Goal: Task Accomplishment & Management: Manage account settings

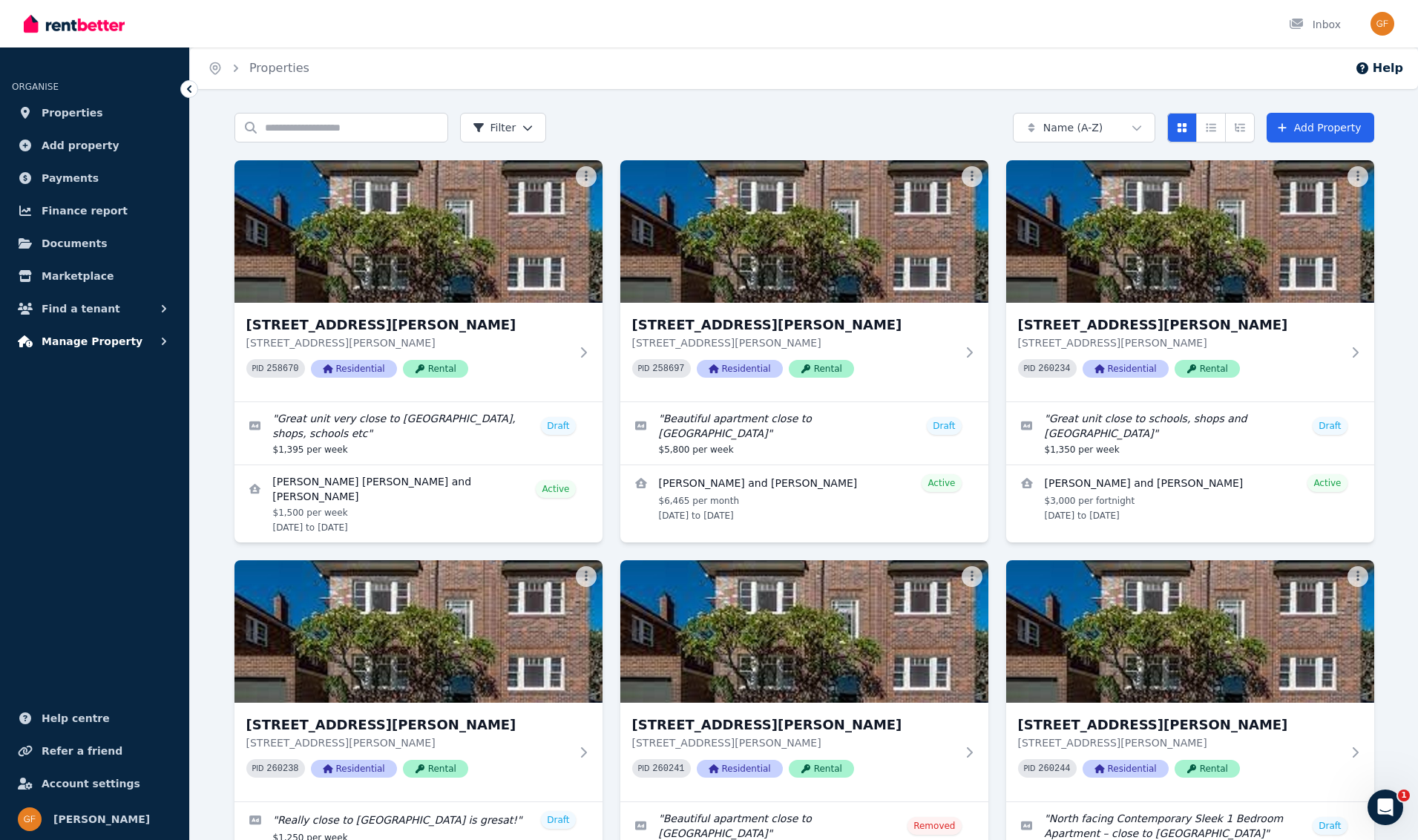
click at [84, 342] on span "Manage Property" at bounding box center [92, 341] width 101 height 18
click at [84, 525] on span "Tenant bills" at bounding box center [115, 522] width 100 height 18
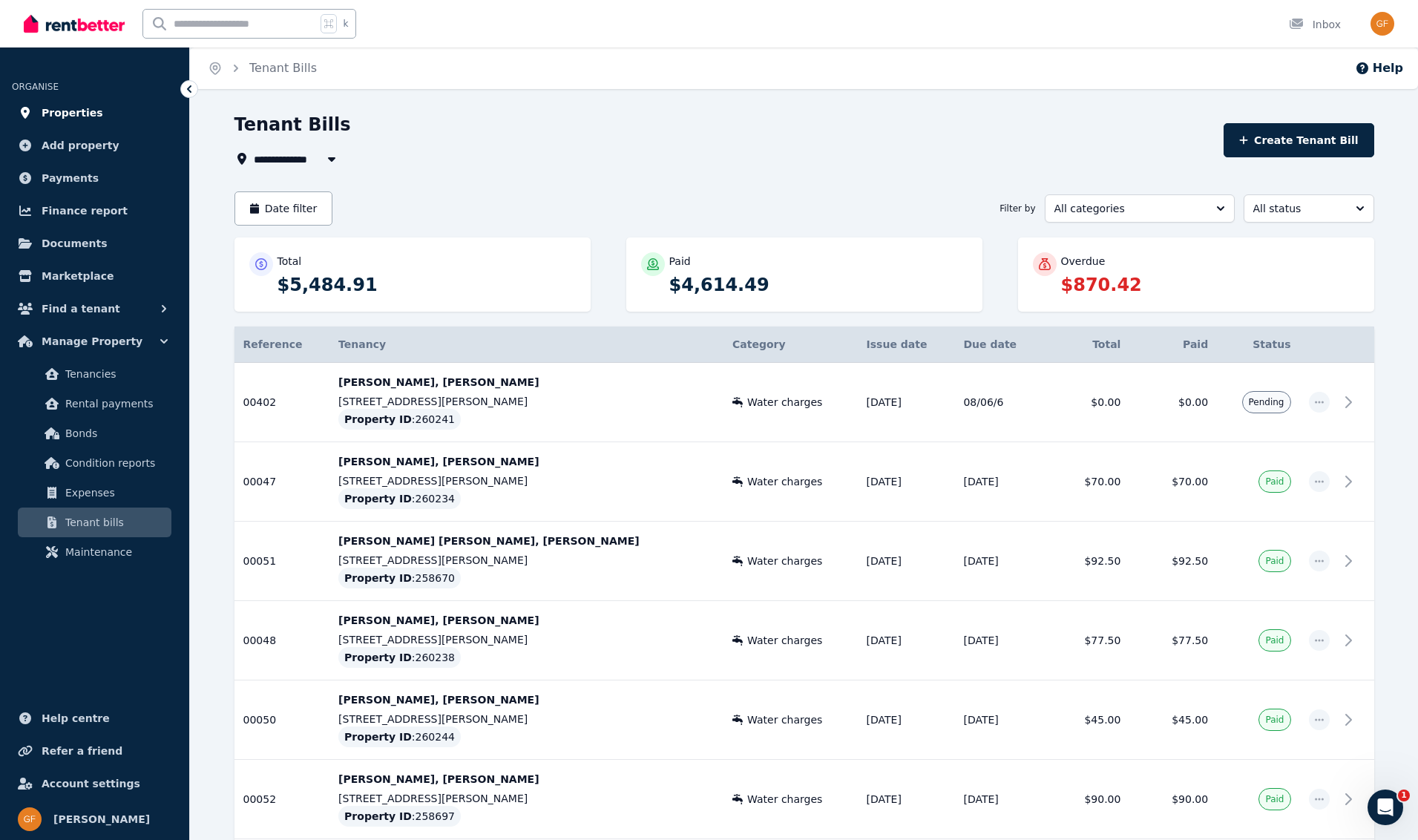
click at [81, 109] on span "Properties" at bounding box center [72, 112] width 62 height 18
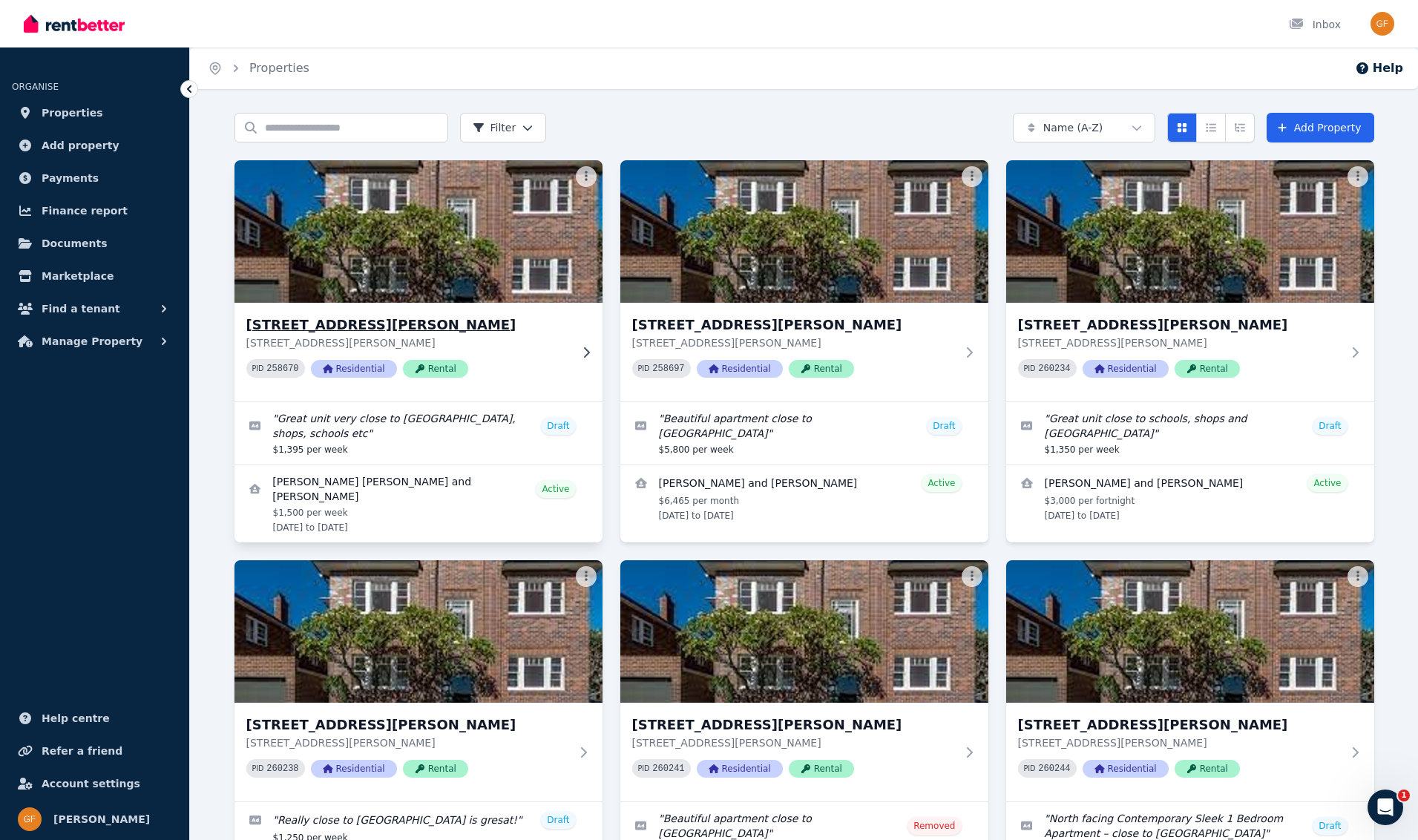
click at [359, 368] on span "Residential" at bounding box center [353, 368] width 86 height 18
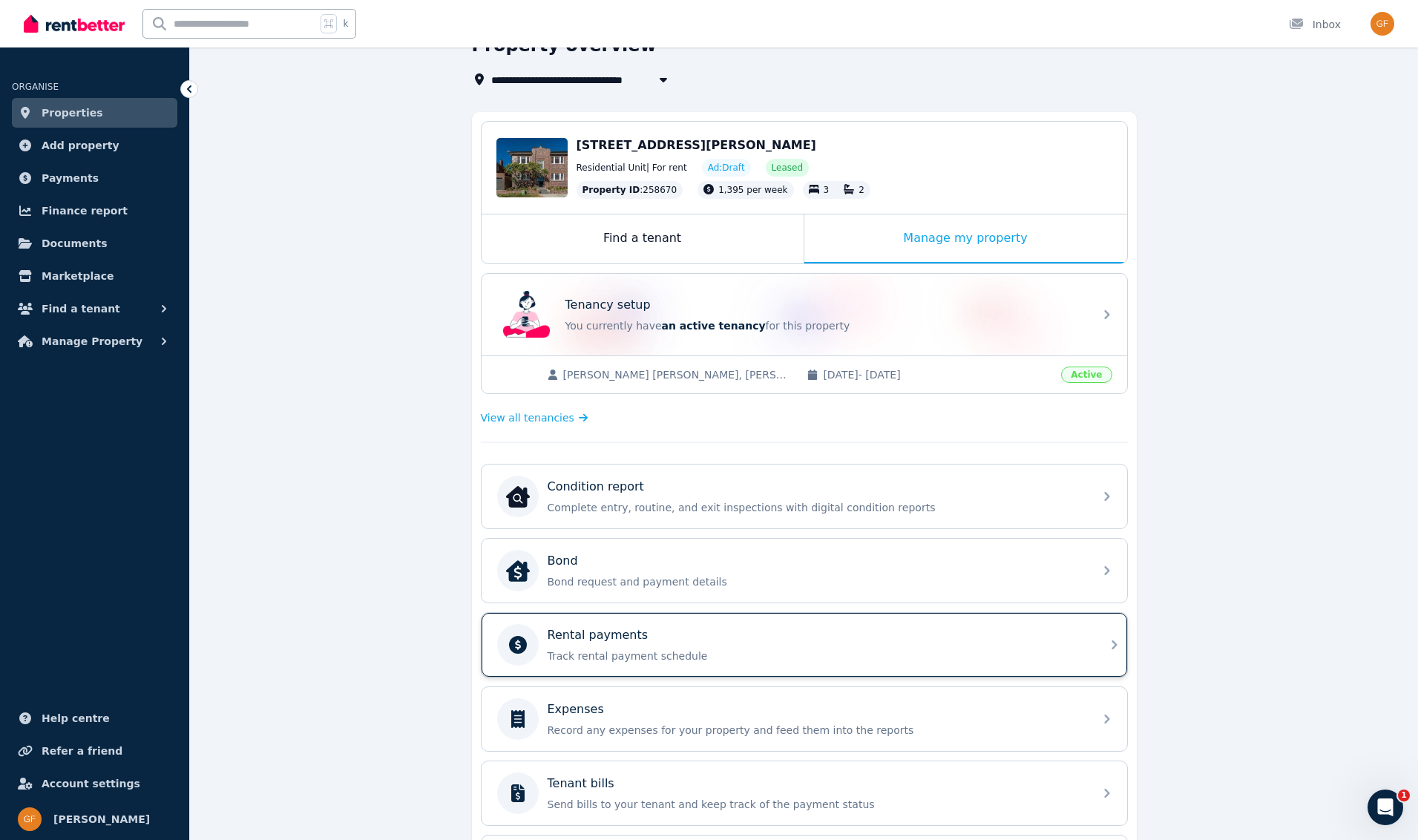
scroll to position [80, 0]
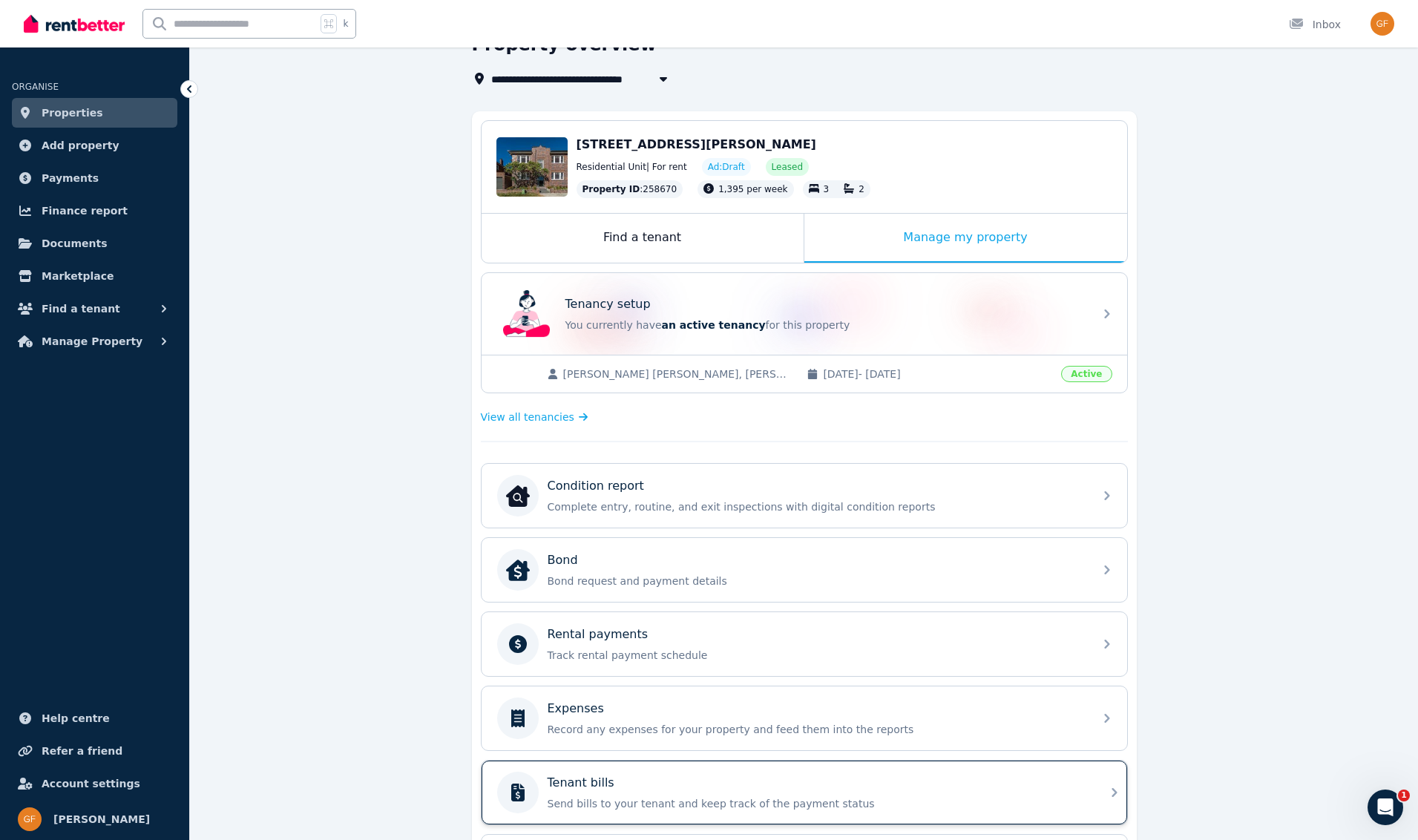
click at [660, 798] on p "Send bills to your tenant and keep track of the payment status" at bounding box center [815, 803] width 537 height 14
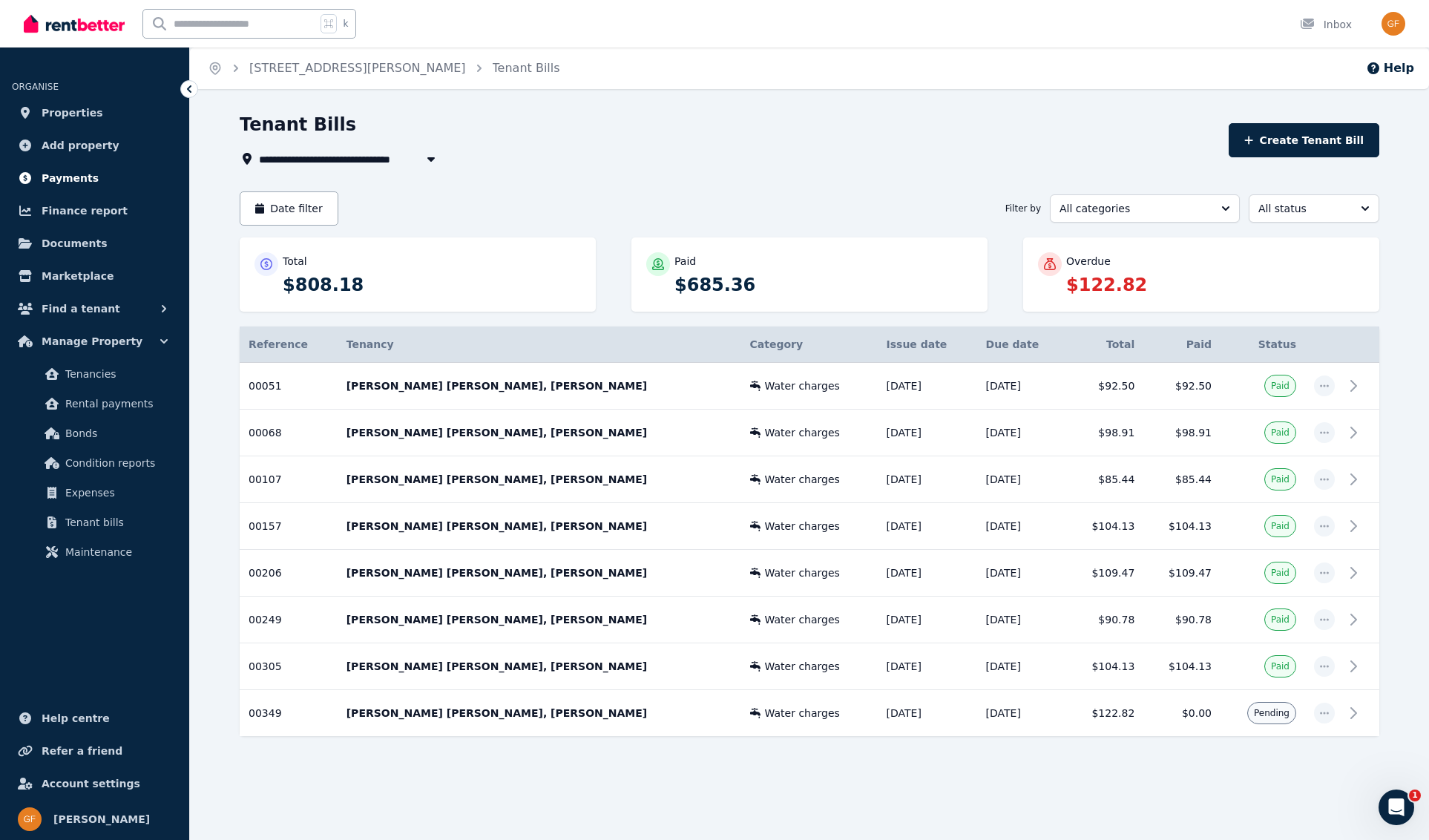
click at [69, 172] on span "Payments" at bounding box center [70, 178] width 57 height 18
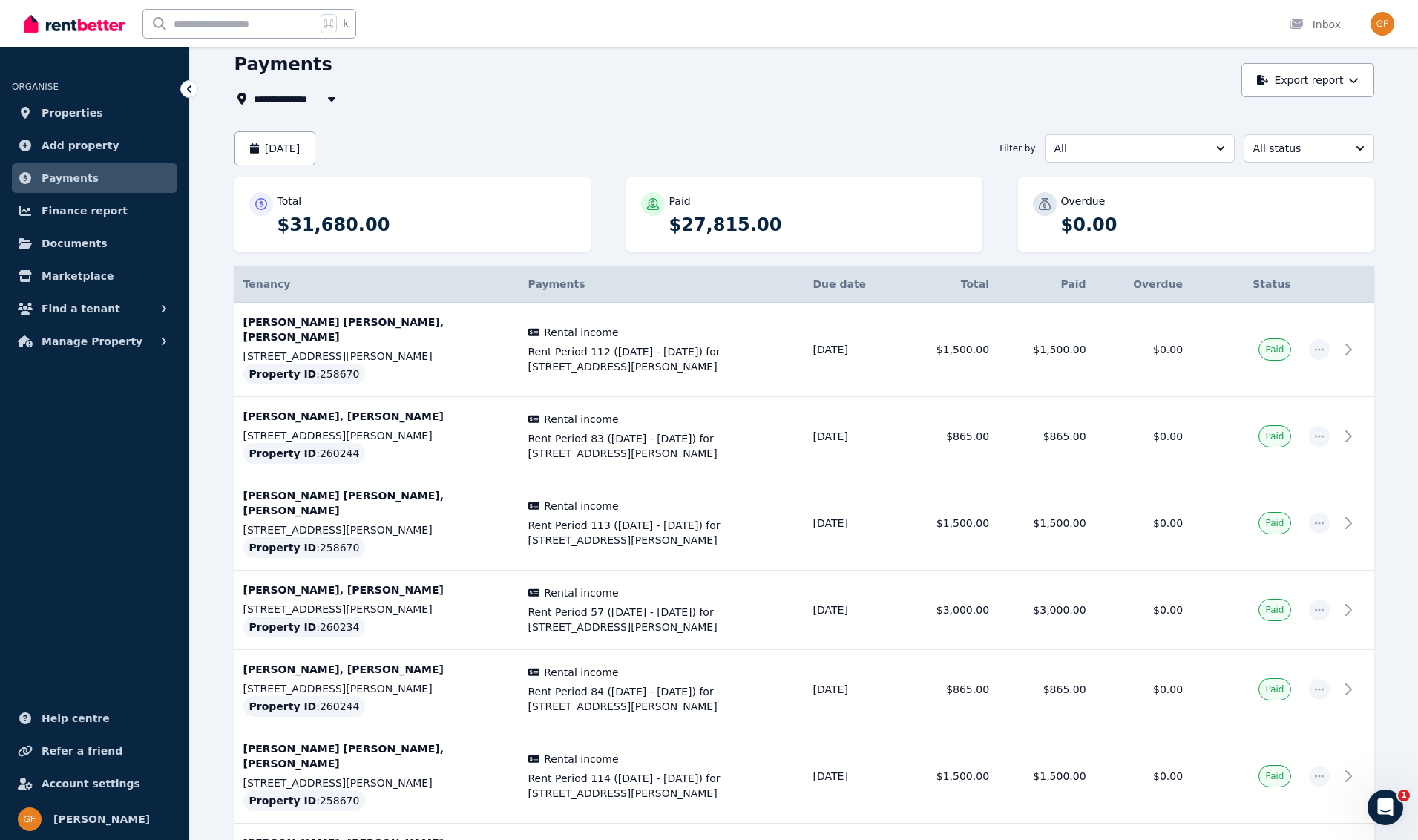
scroll to position [61, 0]
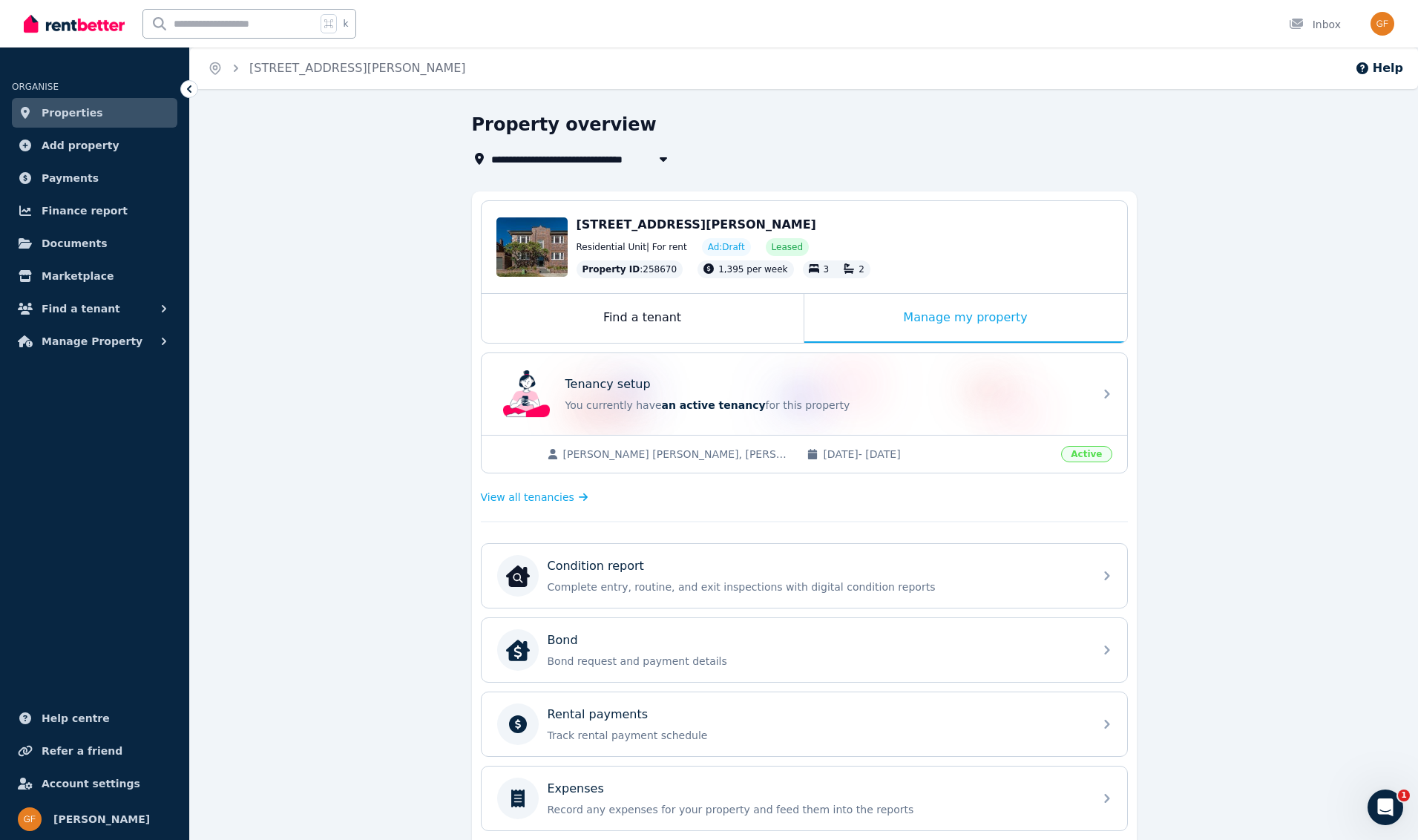
click at [97, 113] on link "Properties" at bounding box center [95, 112] width 165 height 30
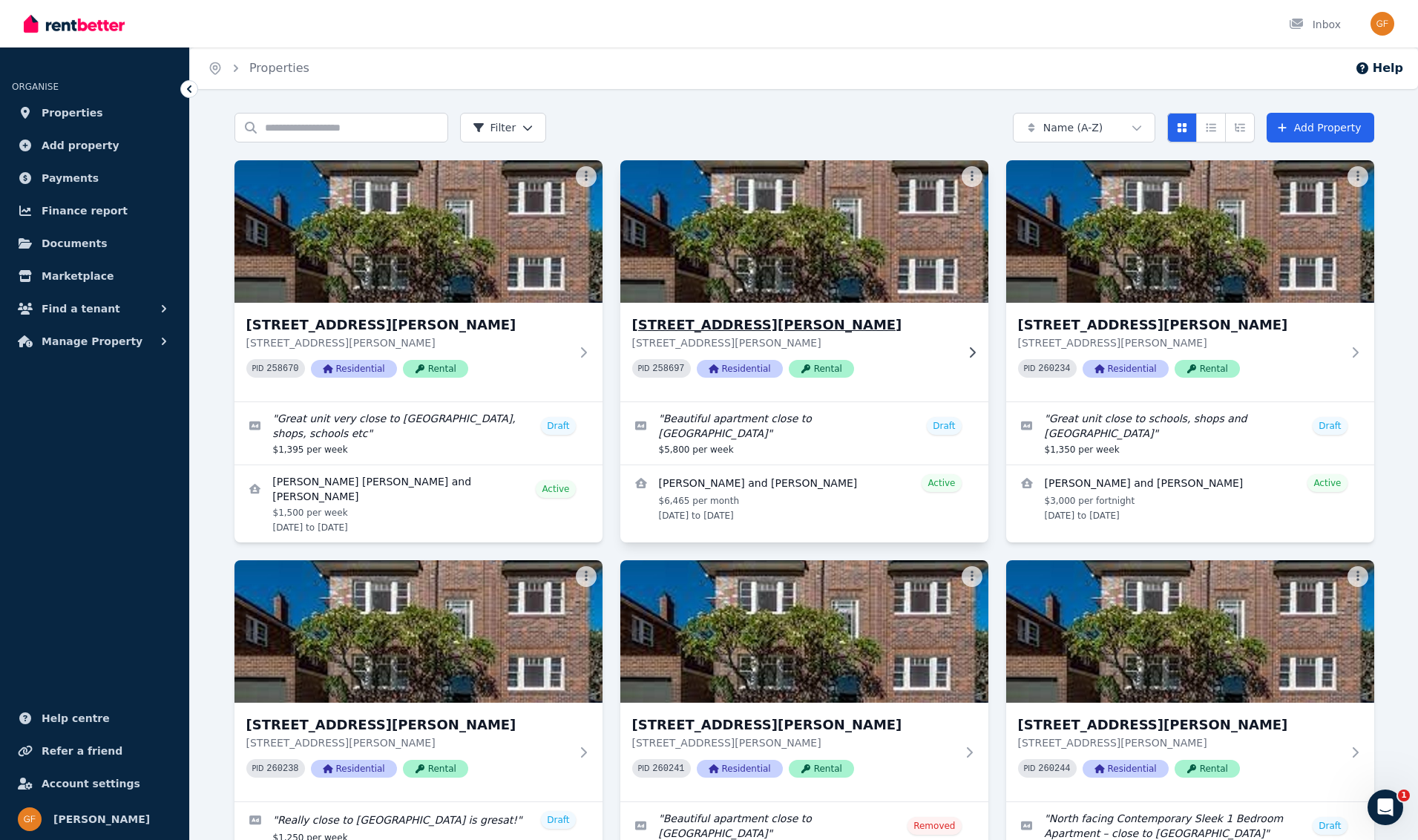
click at [735, 367] on span "Residential" at bounding box center [739, 368] width 86 height 18
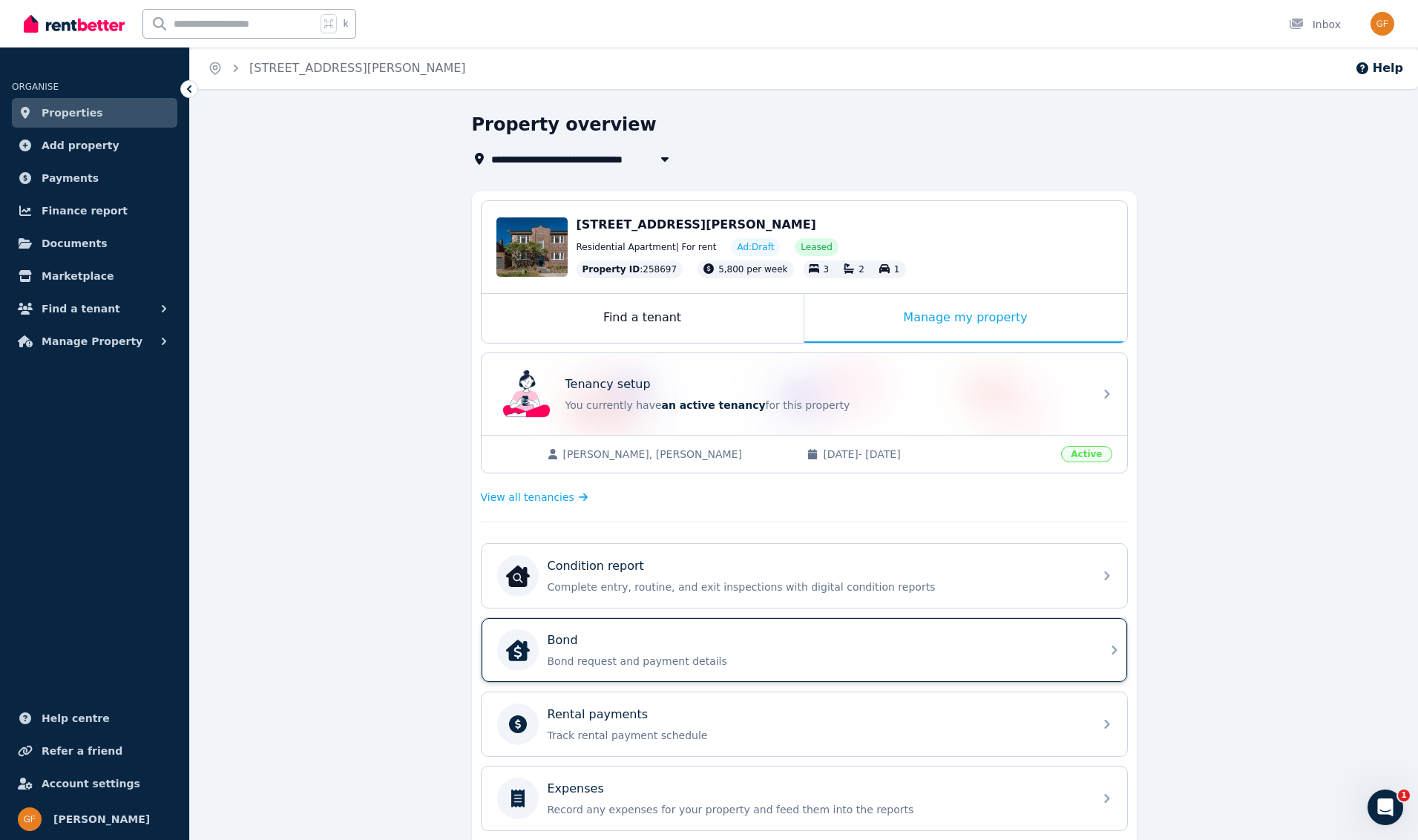
scroll to position [279, 0]
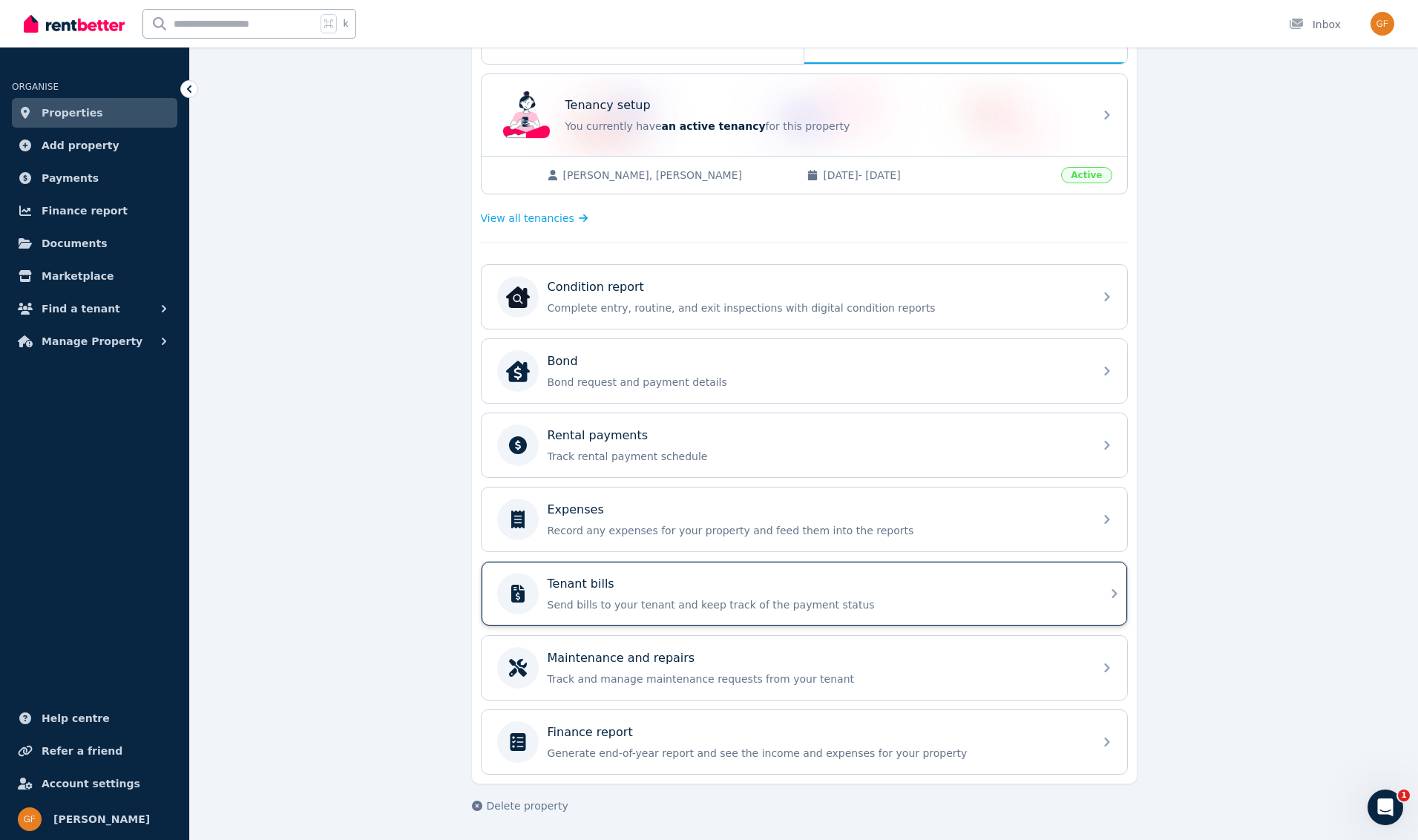
click at [630, 590] on div "Tenant bills" at bounding box center [815, 583] width 537 height 18
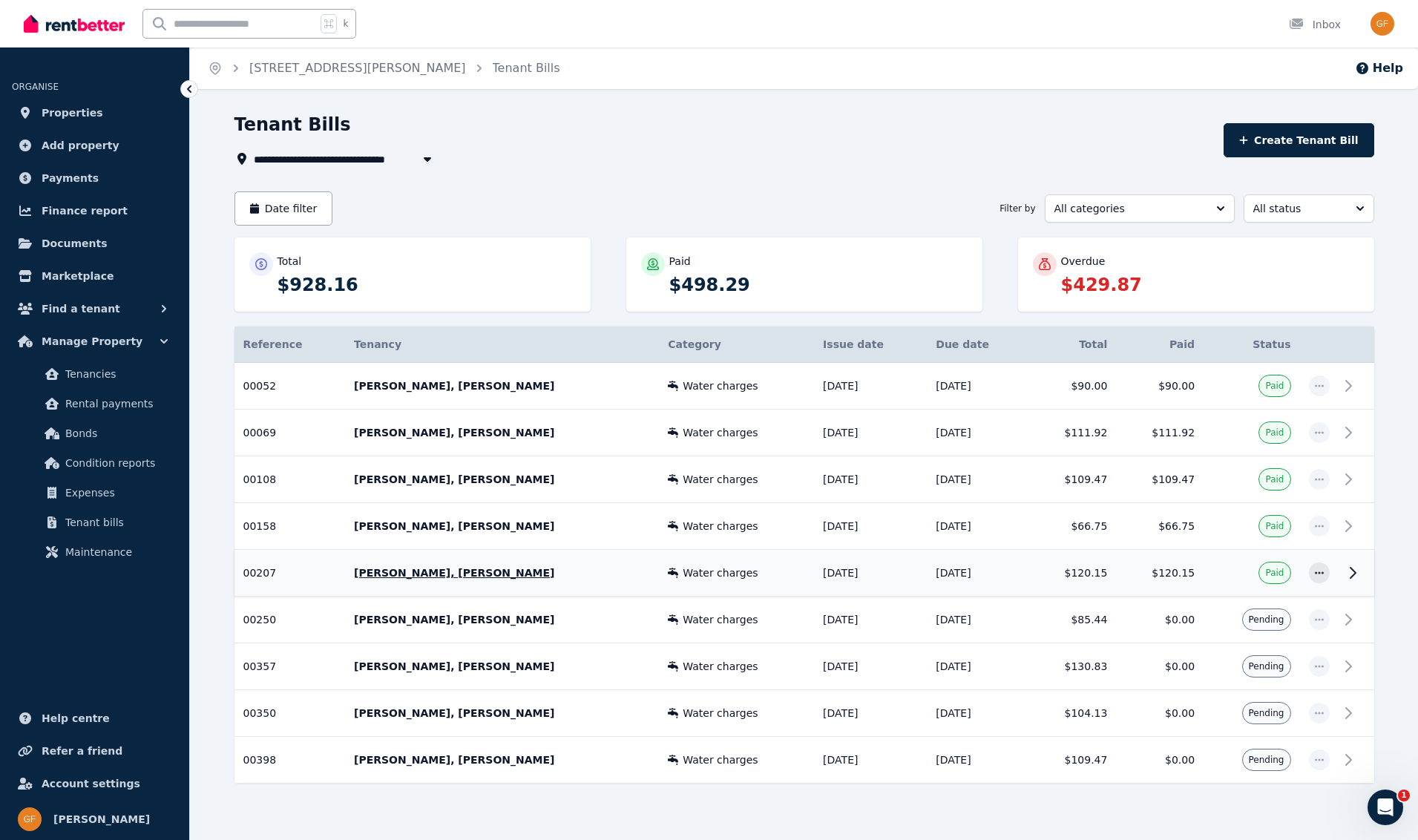
scroll to position [23, 0]
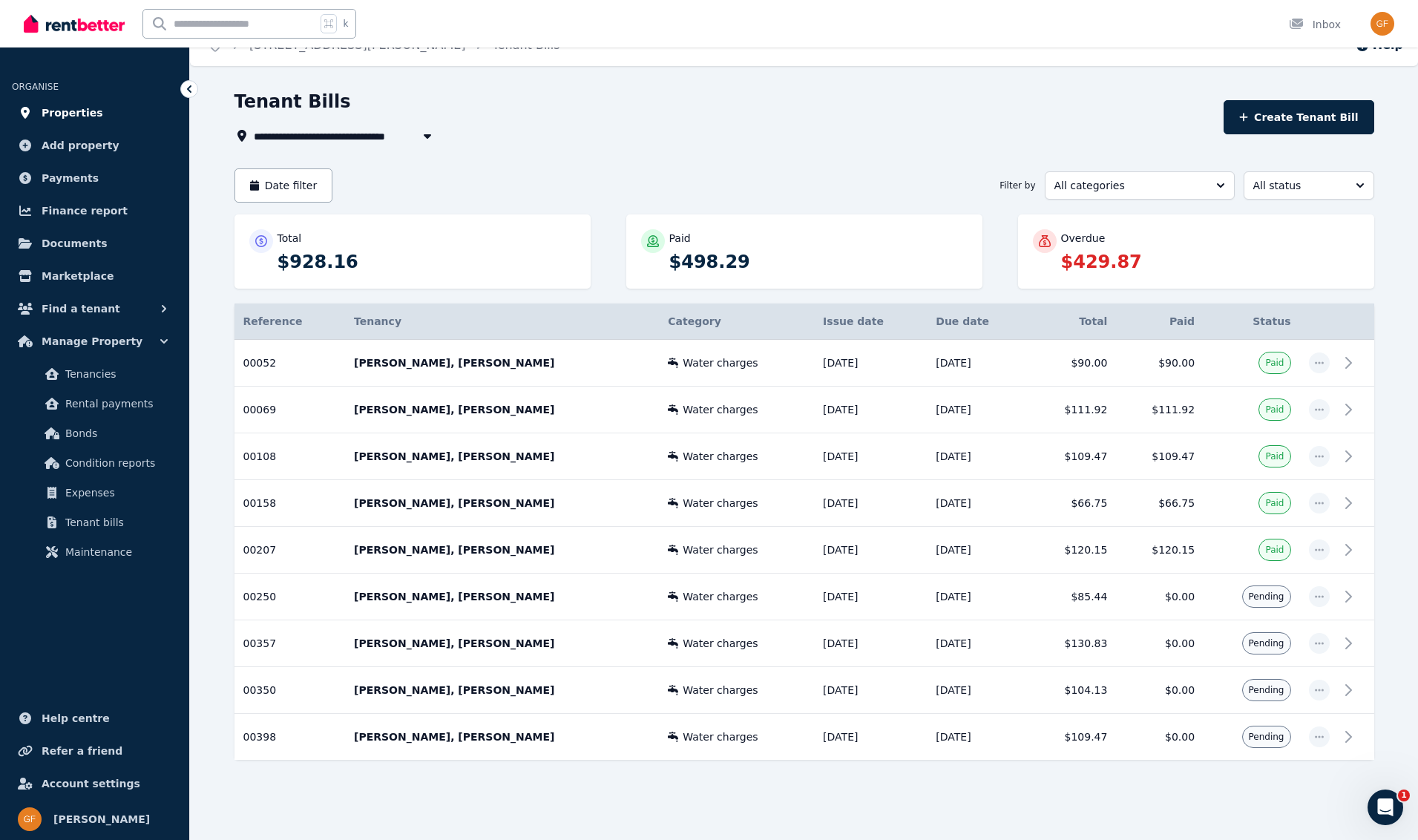
click at [72, 115] on span "Properties" at bounding box center [72, 112] width 62 height 18
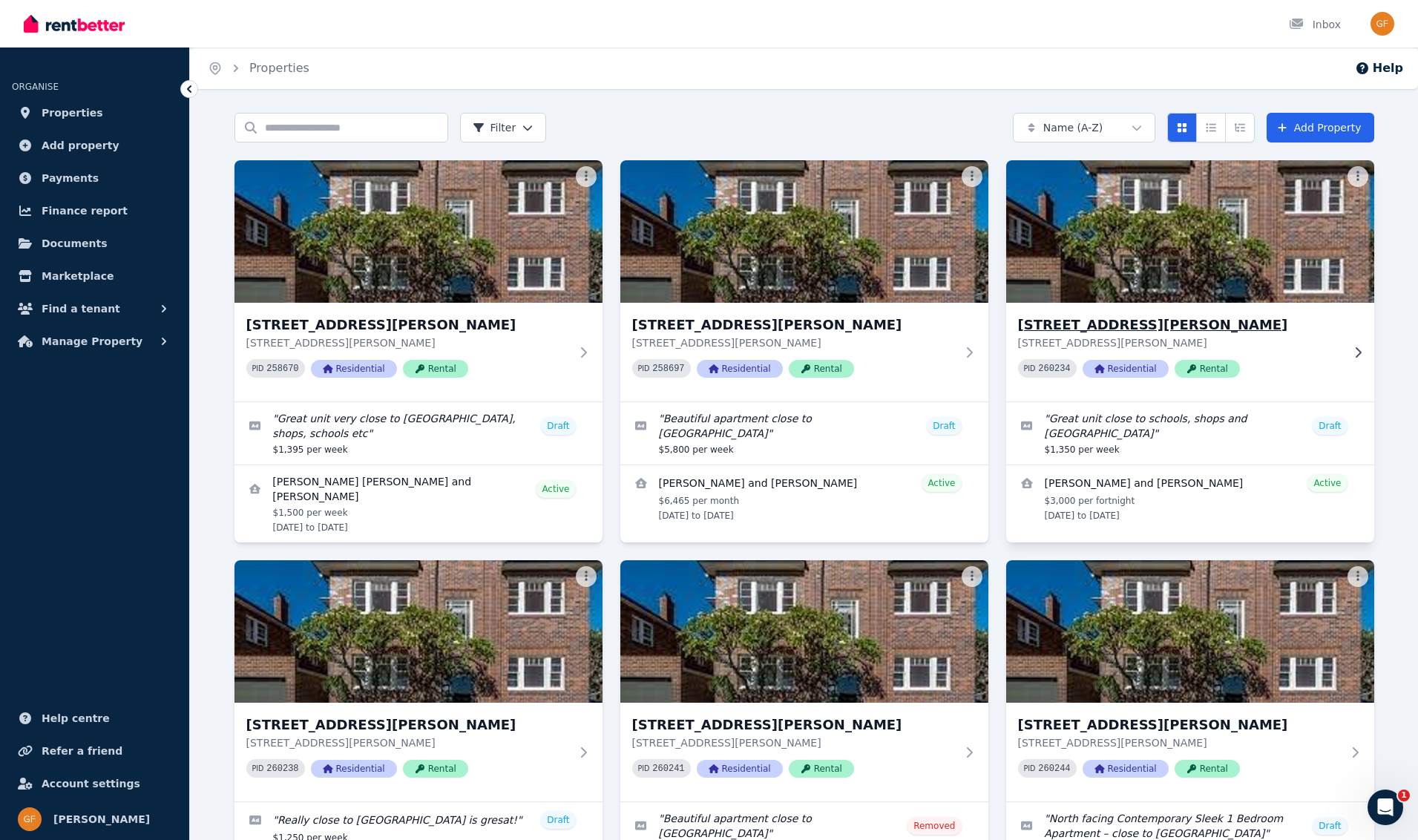
scroll to position [1, 0]
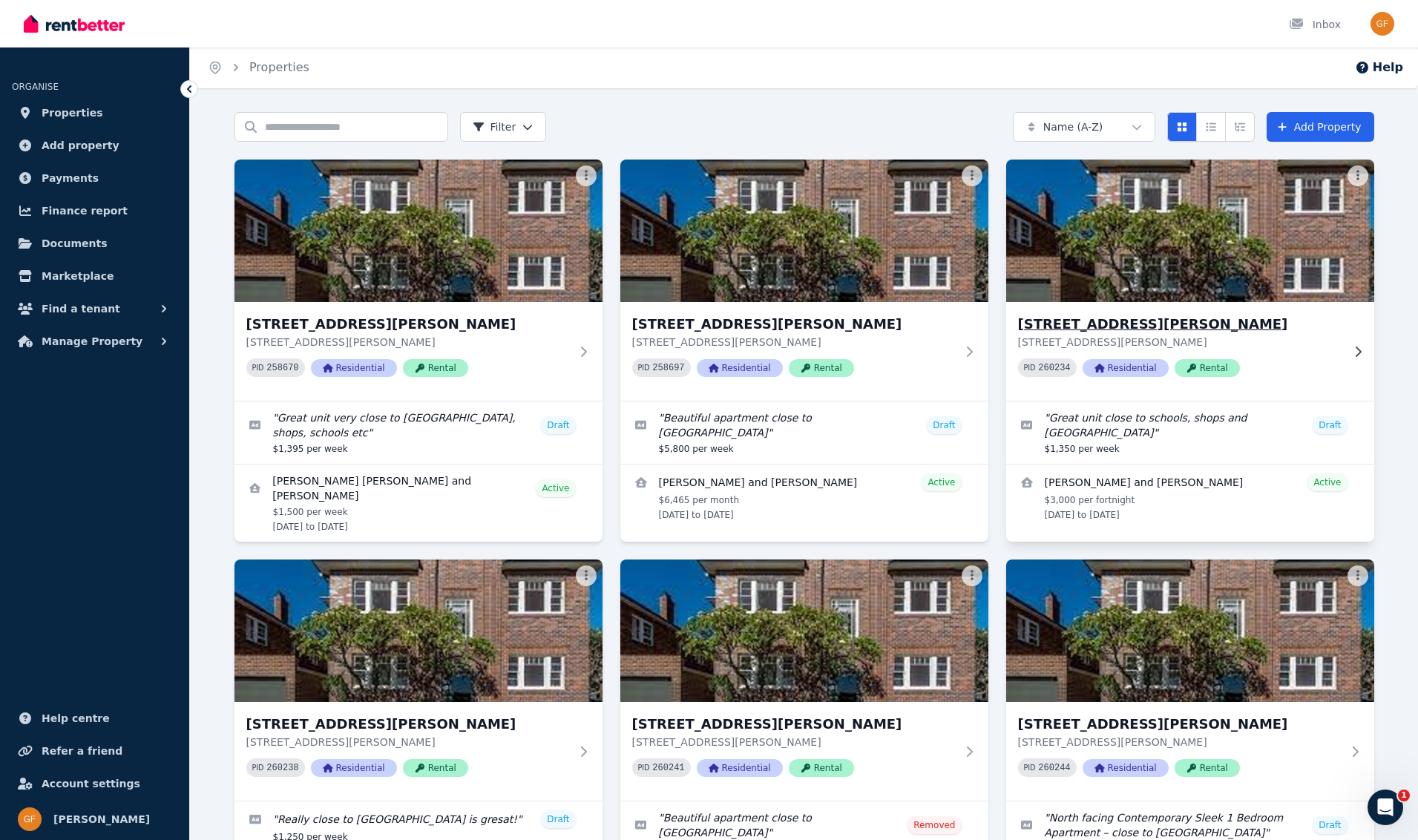
click at [1127, 368] on span "Residential" at bounding box center [1125, 367] width 86 height 18
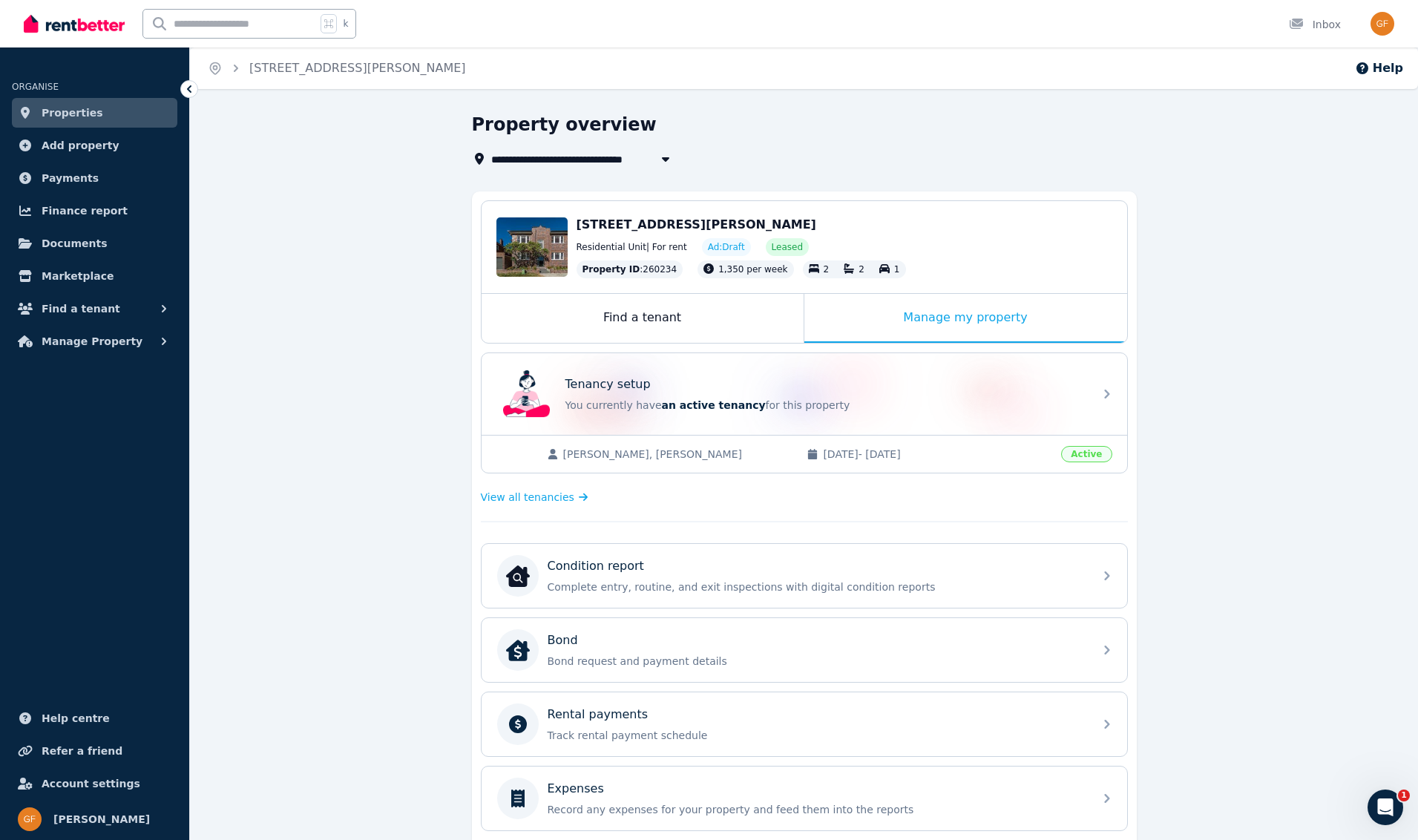
scroll to position [279, 0]
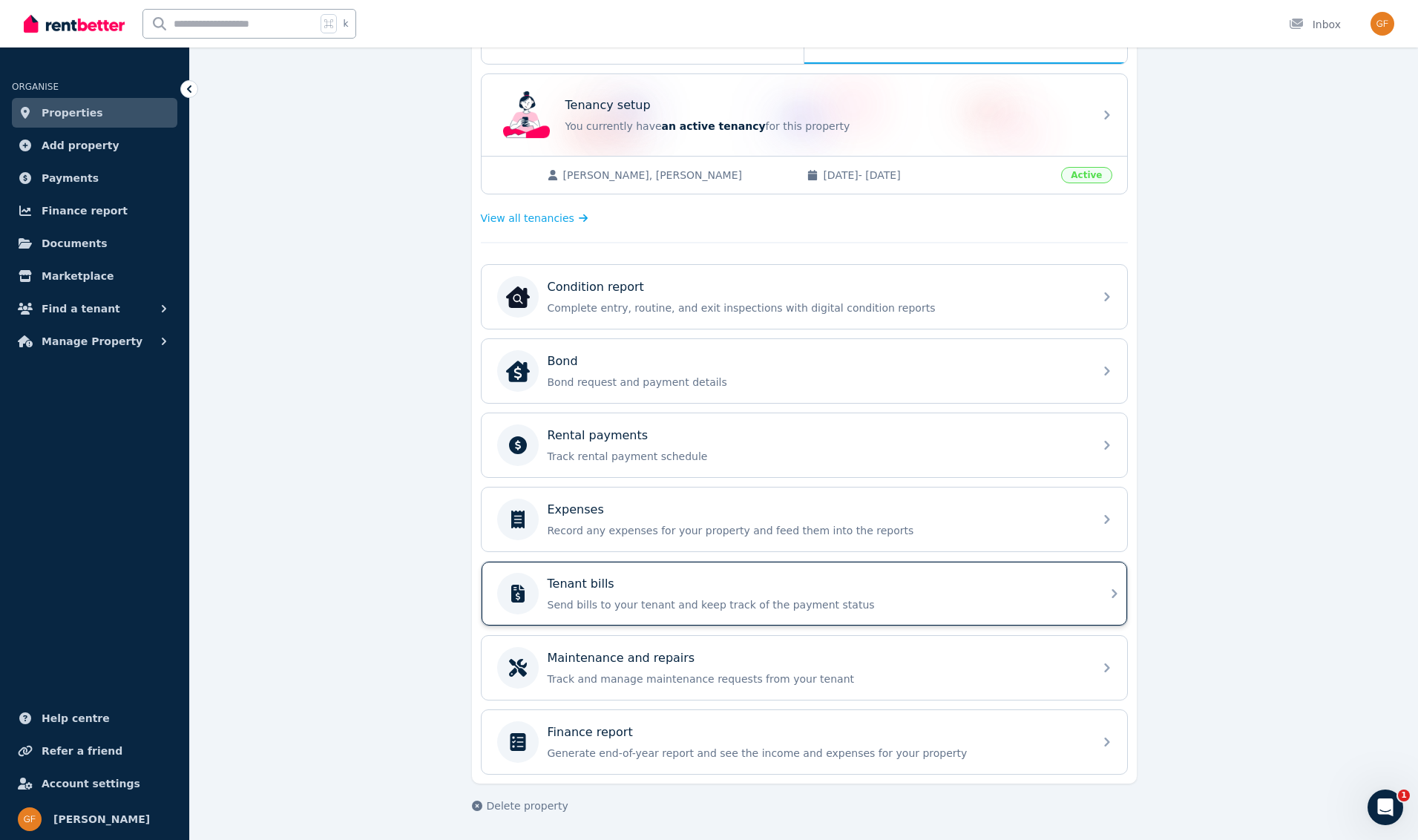
click at [698, 598] on p "Send bills to your tenant and keep track of the payment status" at bounding box center [815, 604] width 537 height 14
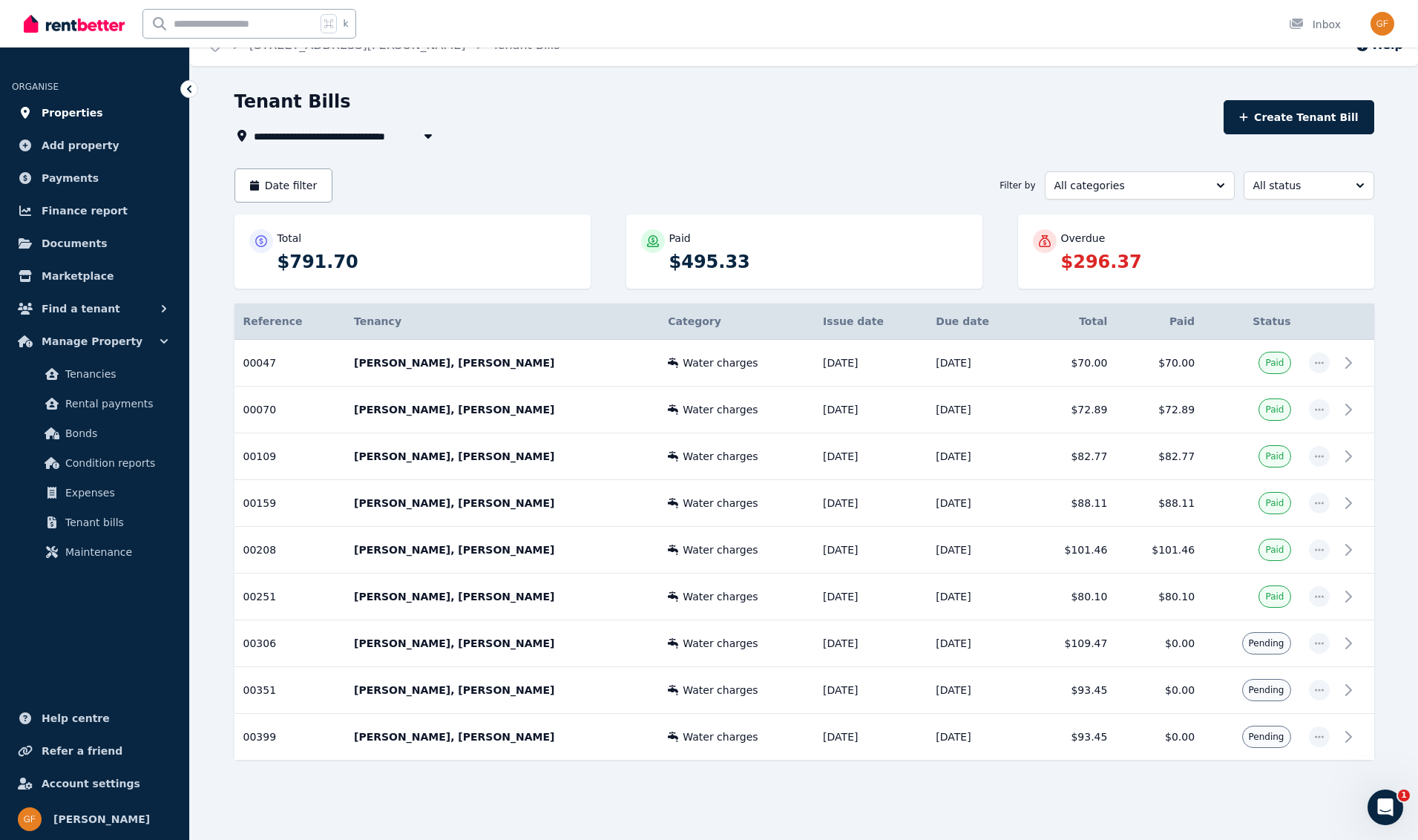
scroll to position [22, 0]
click at [73, 113] on span "Properties" at bounding box center [72, 112] width 62 height 18
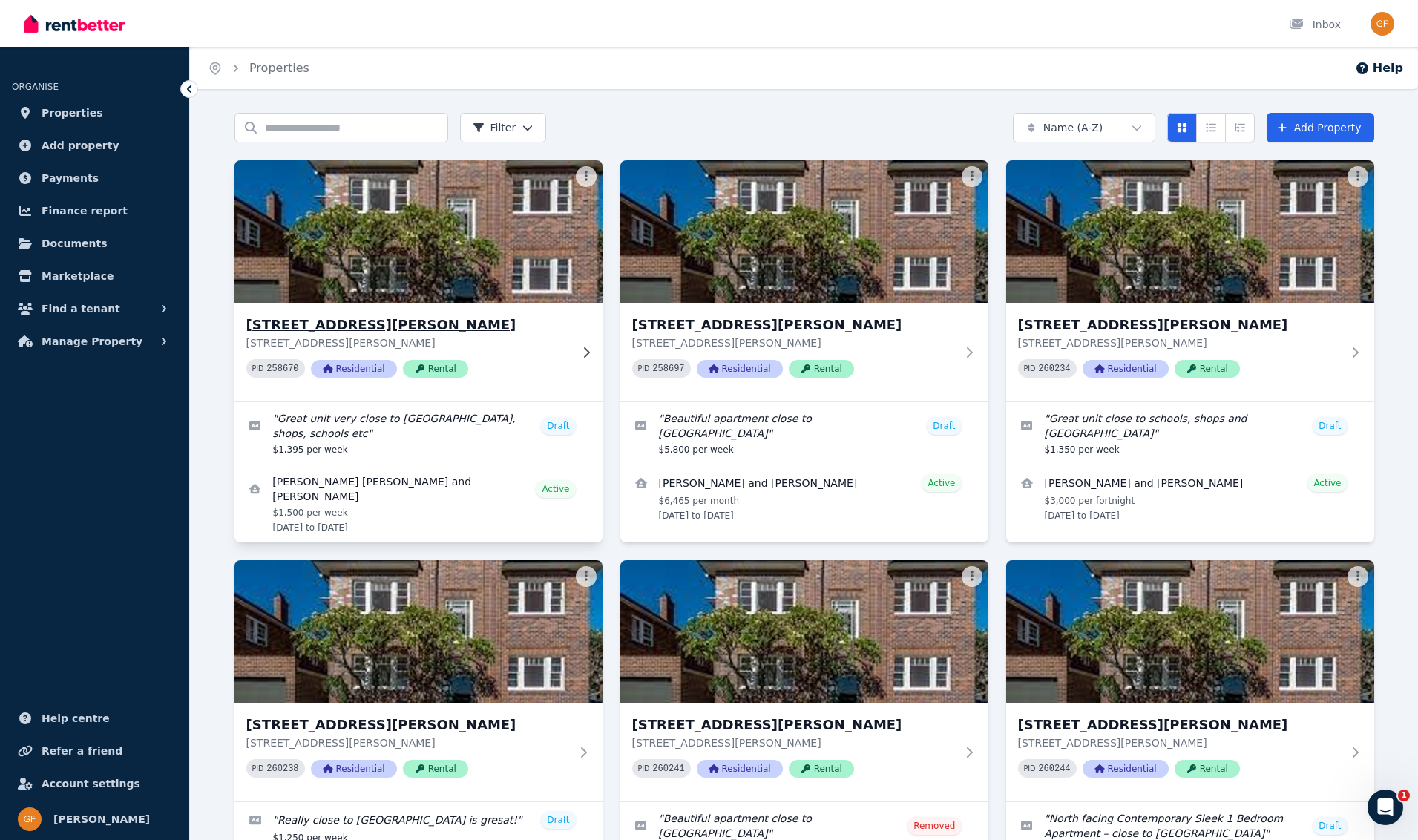
click at [353, 371] on span "Residential" at bounding box center [353, 368] width 86 height 18
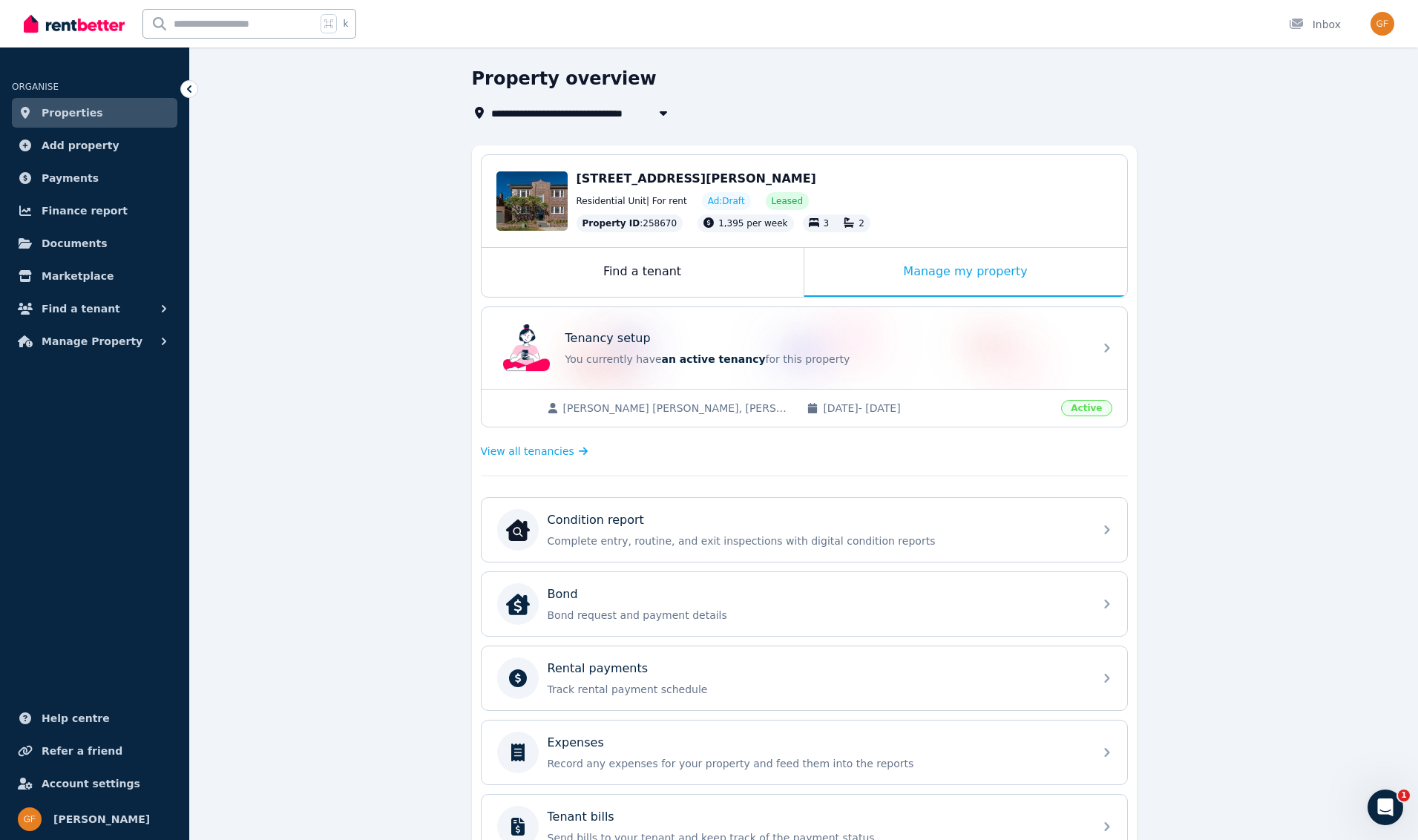
scroll to position [279, 0]
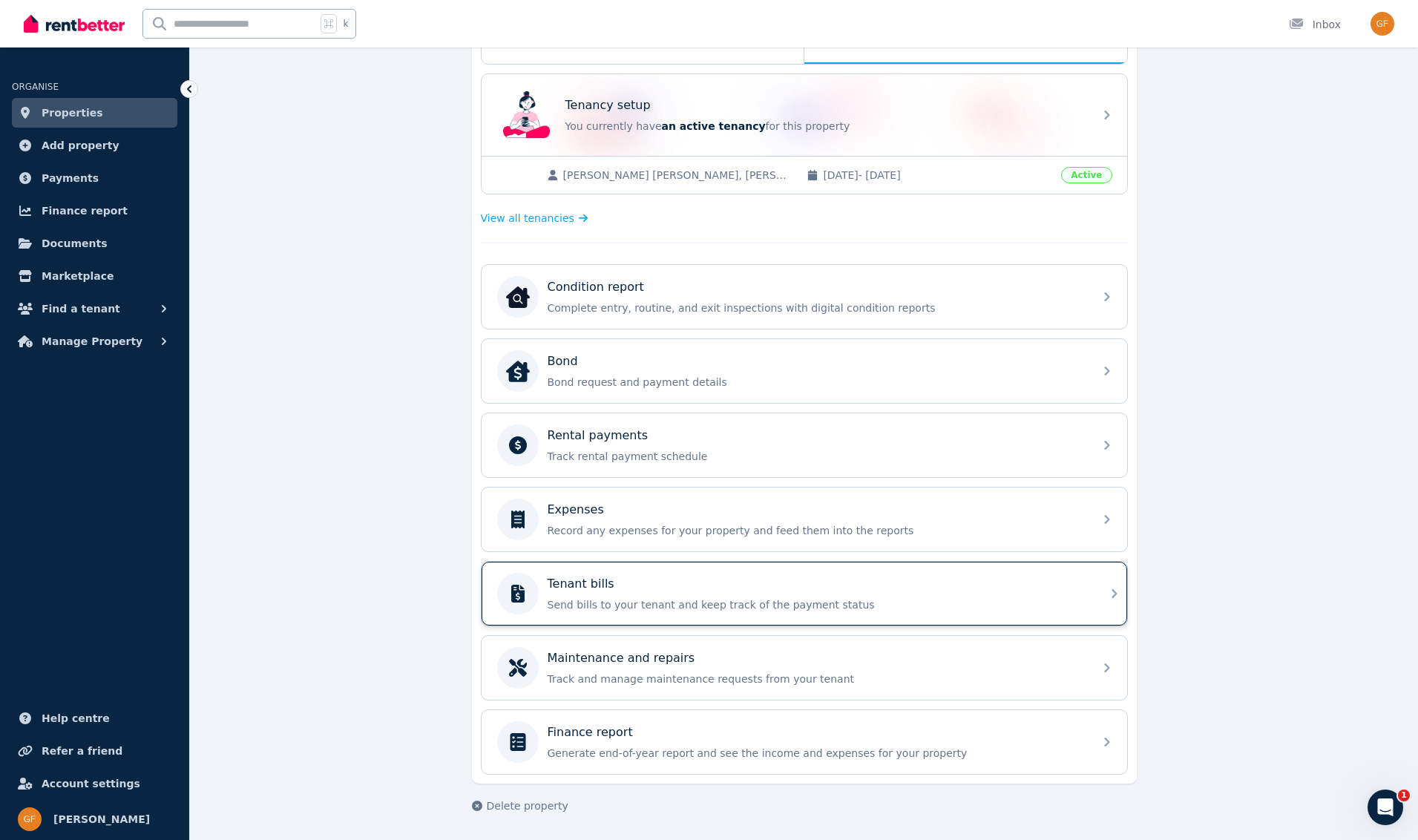
click at [596, 593] on div "Tenant bills Send bills to your tenant and keep track of the payment status" at bounding box center [815, 593] width 537 height 37
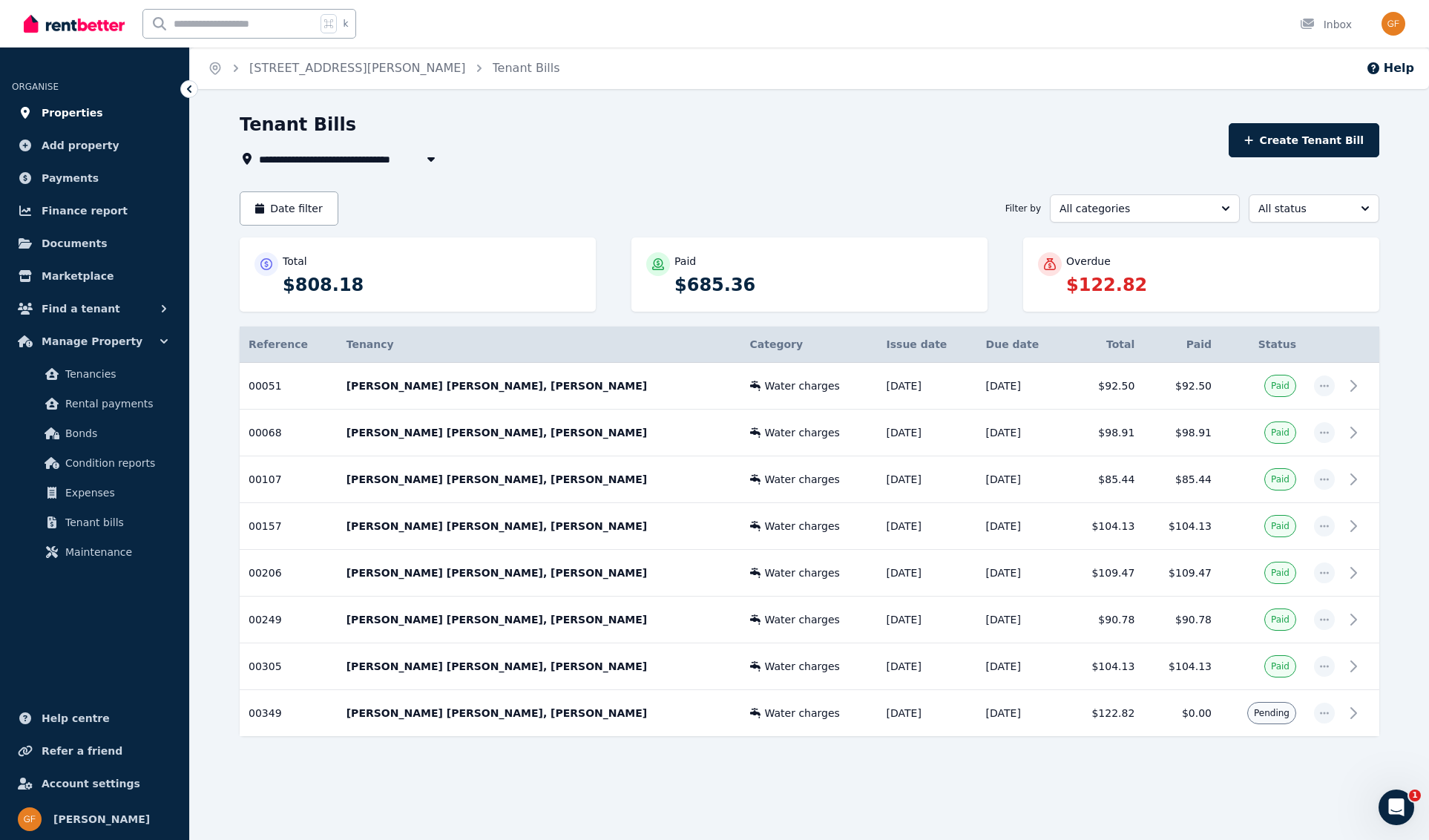
click at [72, 113] on span "Properties" at bounding box center [72, 112] width 62 height 18
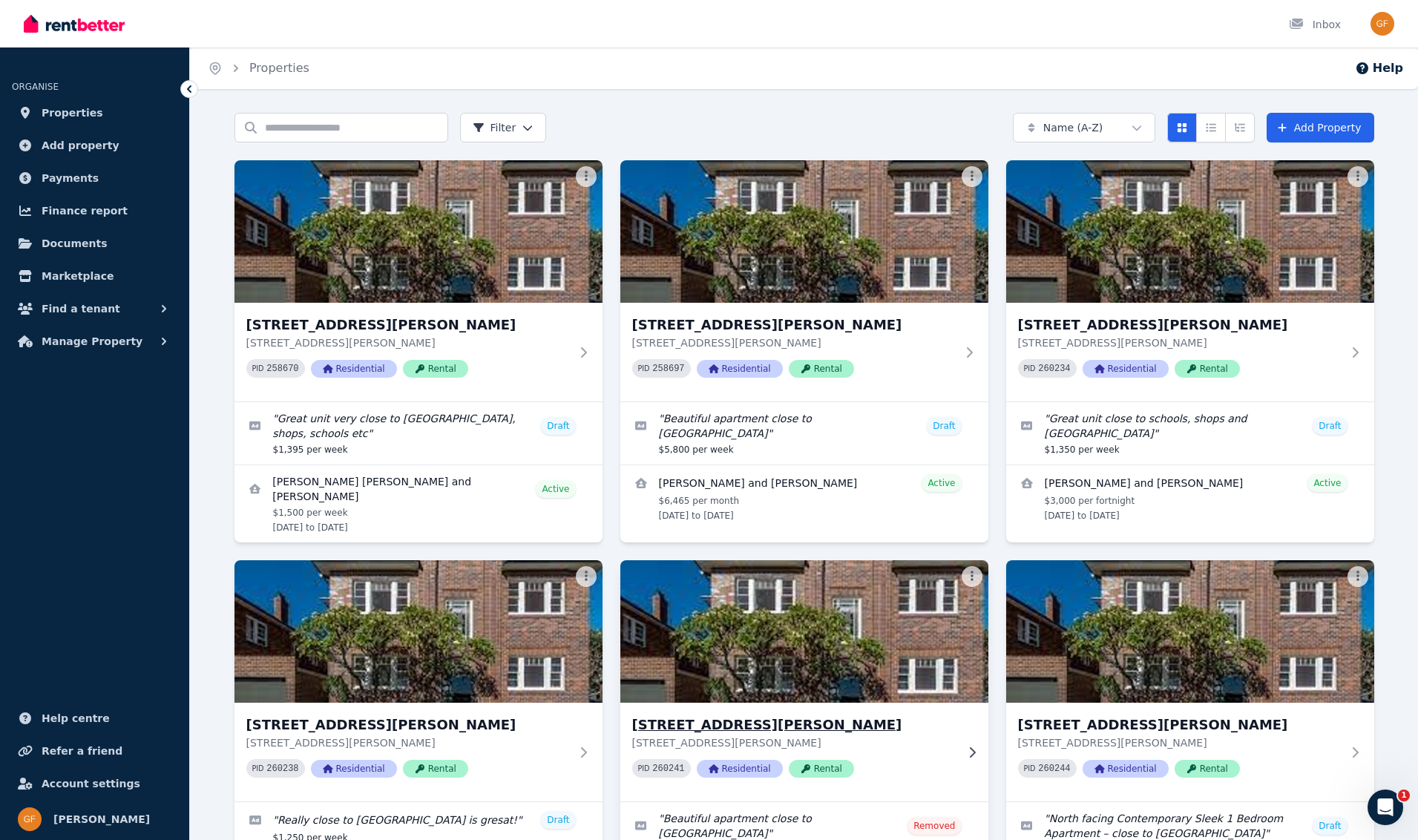
click at [746, 771] on span "Residential" at bounding box center [739, 769] width 86 height 18
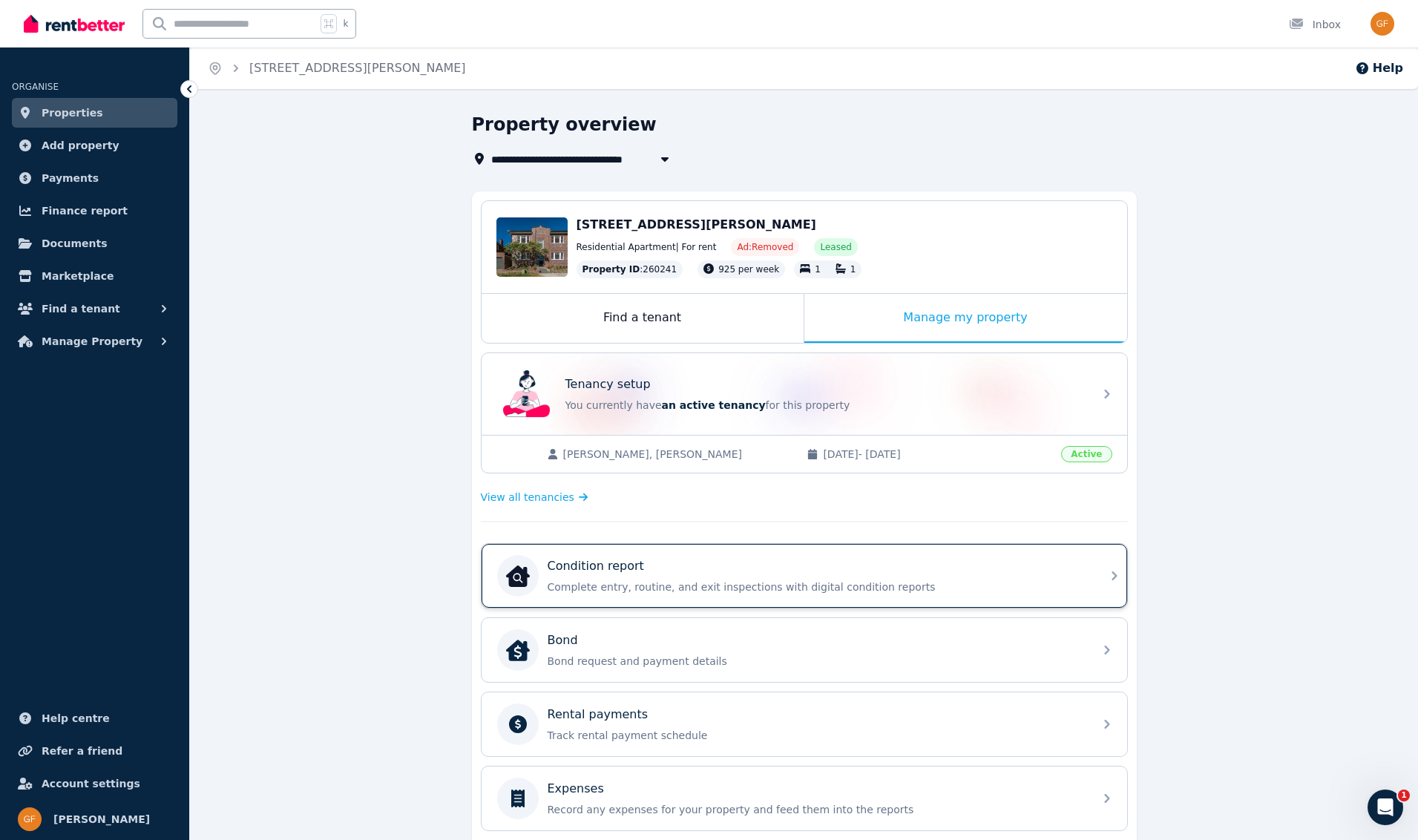
scroll to position [279, 0]
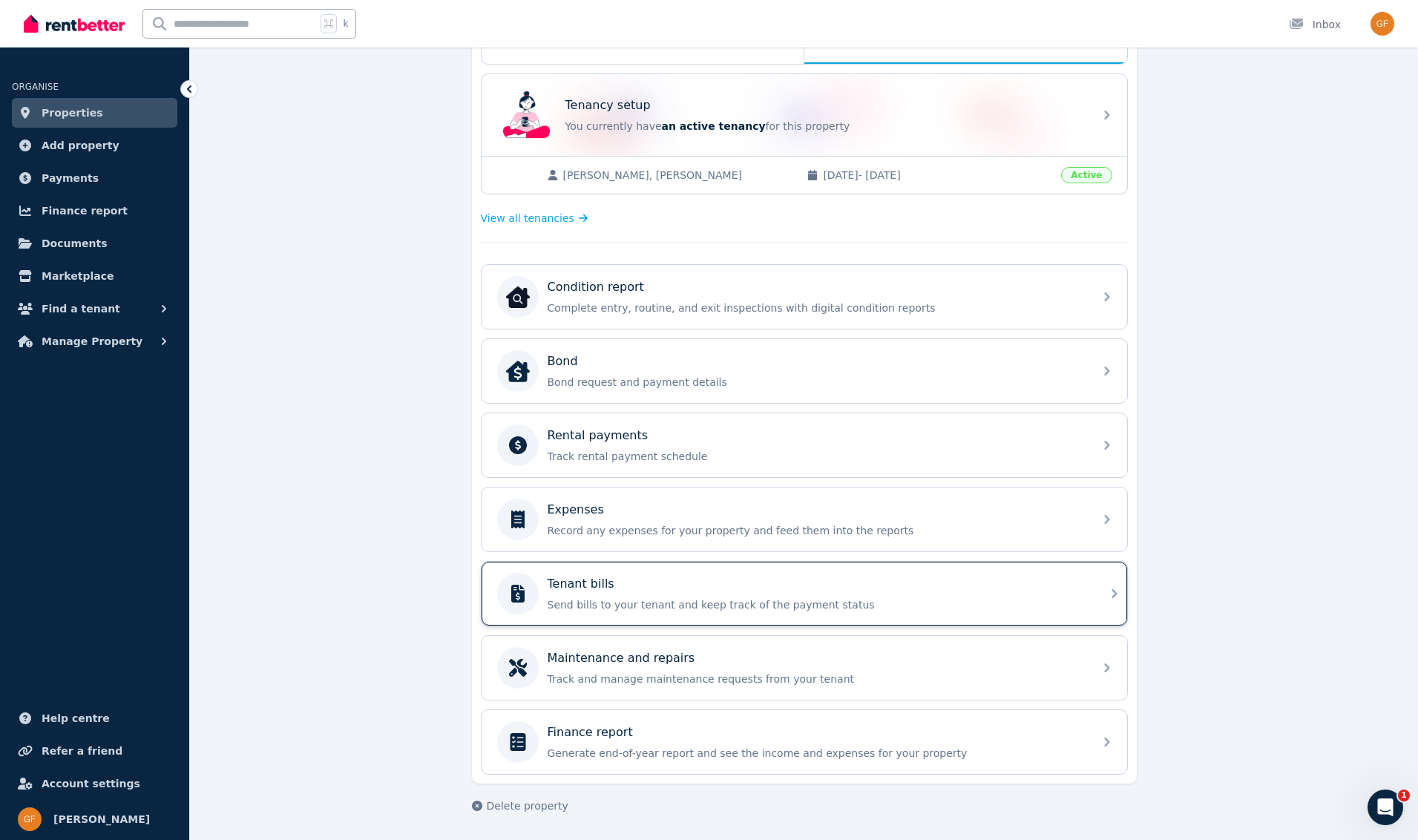
click at [659, 599] on p "Send bills to your tenant and keep track of the payment status" at bounding box center [815, 604] width 537 height 14
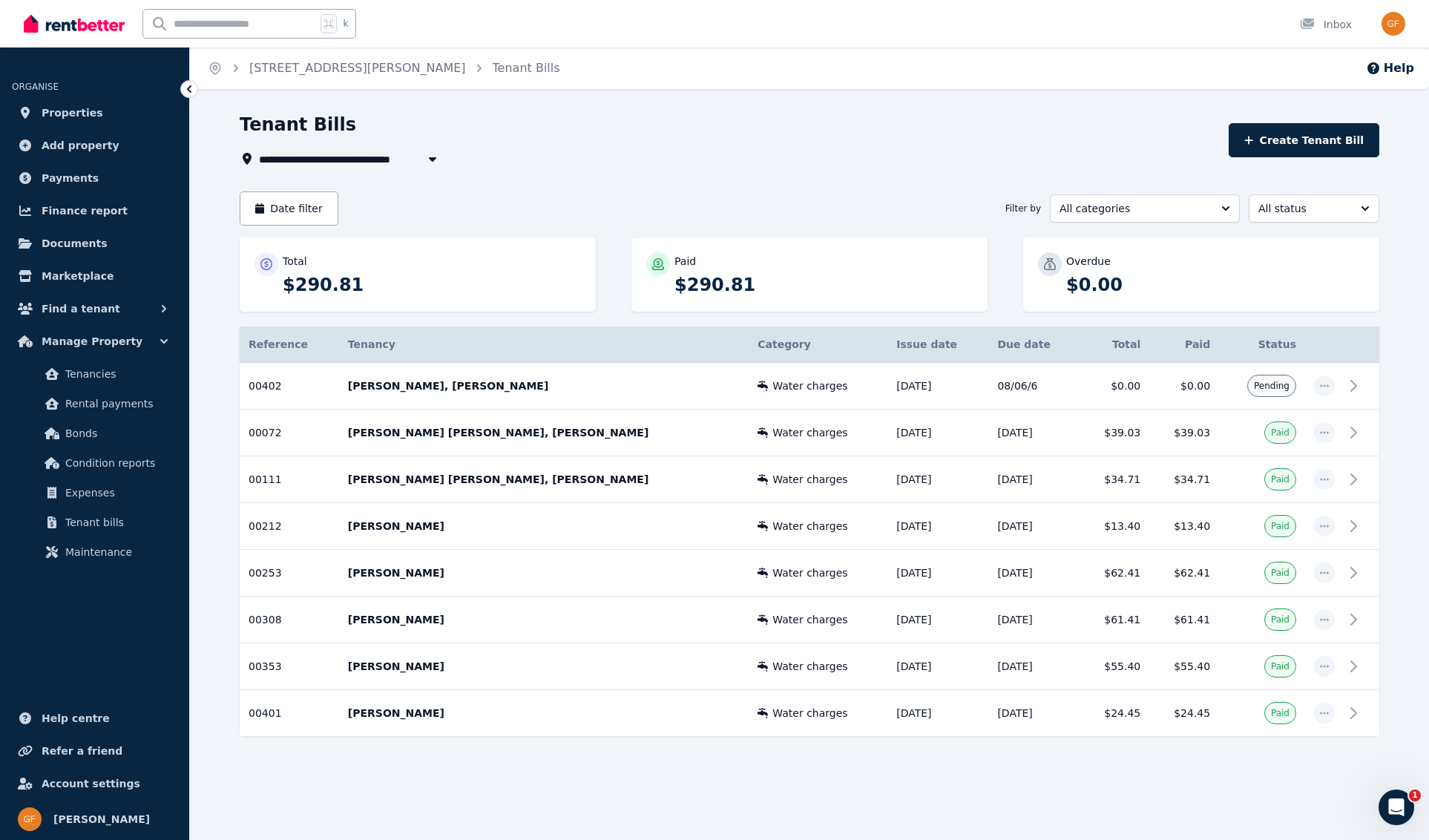
click at [435, 159] on icon "button" at bounding box center [432, 160] width 7 height 5
type input "**********"
click at [817, 190] on div "**********" at bounding box center [810, 451] width 1139 height 676
click at [516, 390] on p "Samuel McCormick, Kelly Davidson" at bounding box center [544, 385] width 392 height 14
